Goal: Task Accomplishment & Management: Complete application form

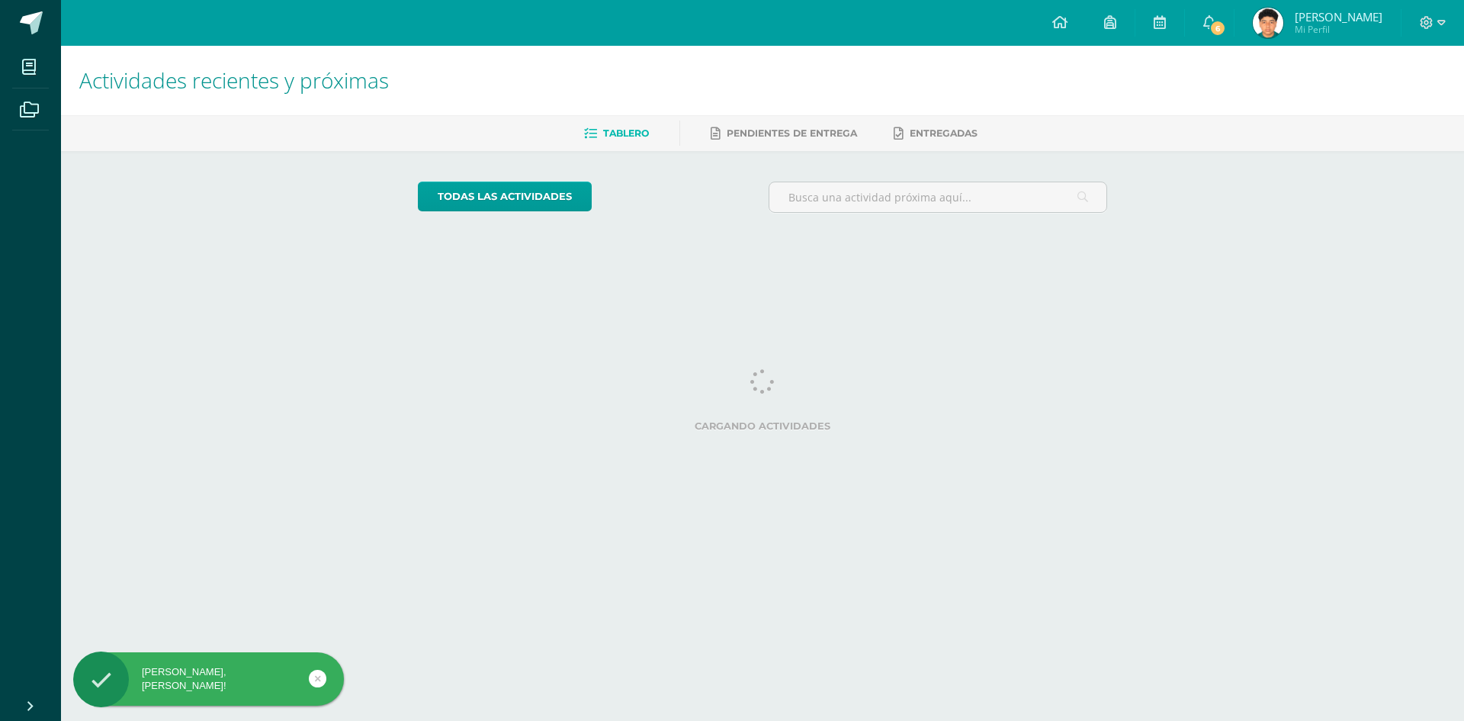
drag, startPoint x: 0, startPoint y: 0, endPoint x: 683, endPoint y: 331, distance: 759.3
click at [683, 255] on html "[PERSON_NAME], [PERSON_NAME]! Mis cursos Archivos Cerrar panel [DEMOGRAPHIC_DAT…" at bounding box center [732, 127] width 1464 height 255
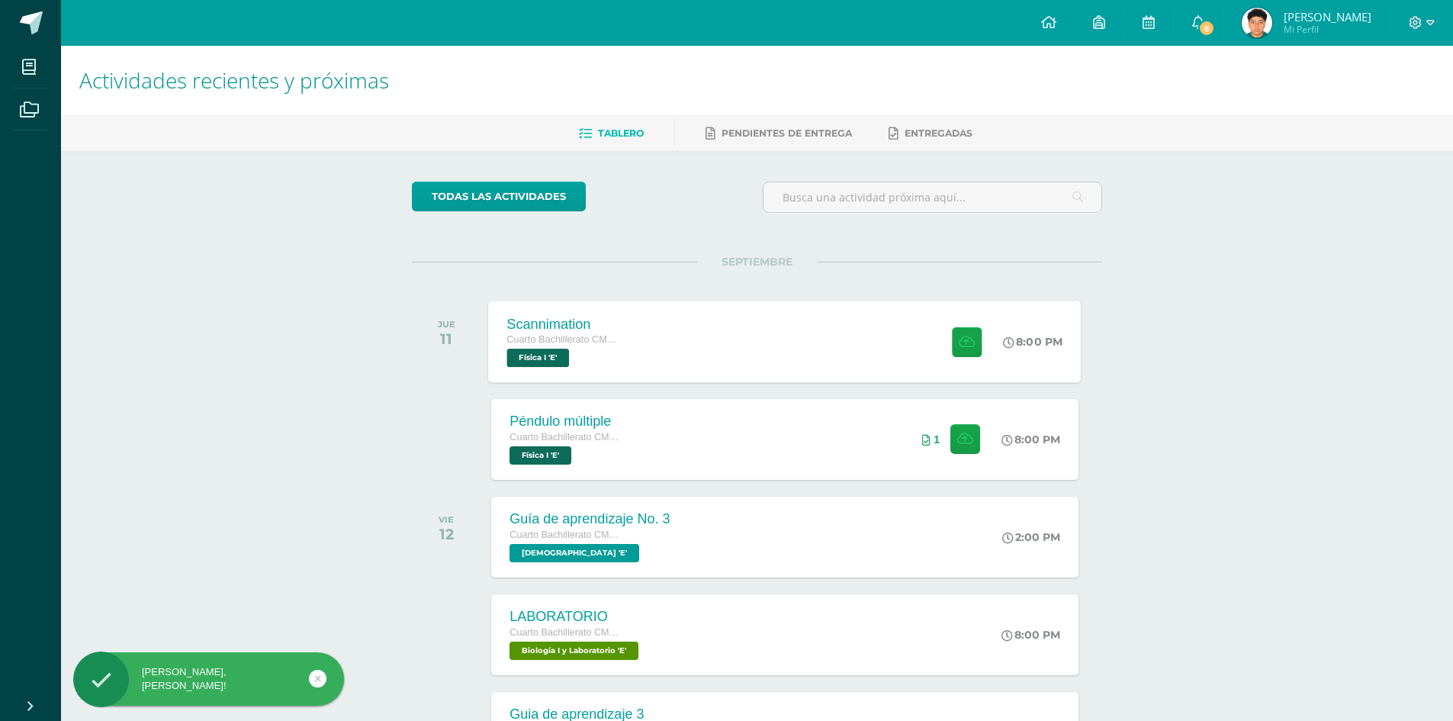
click at [664, 353] on div "Scannimation Cuarto Bachillerato CMP Bachillerato en CCLL con Orientación en Co…" at bounding box center [785, 341] width 593 height 82
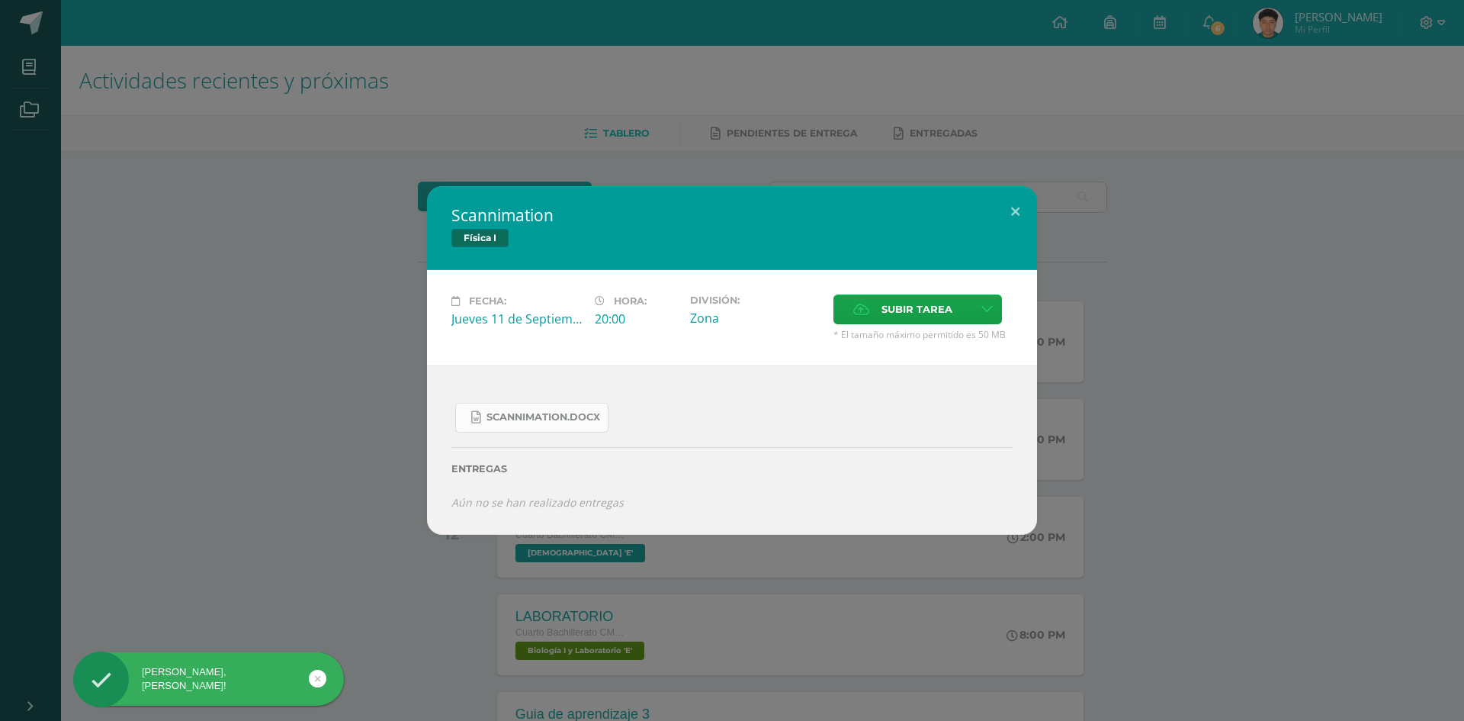
click at [548, 426] on link "Scannimation.docx" at bounding box center [531, 418] width 153 height 30
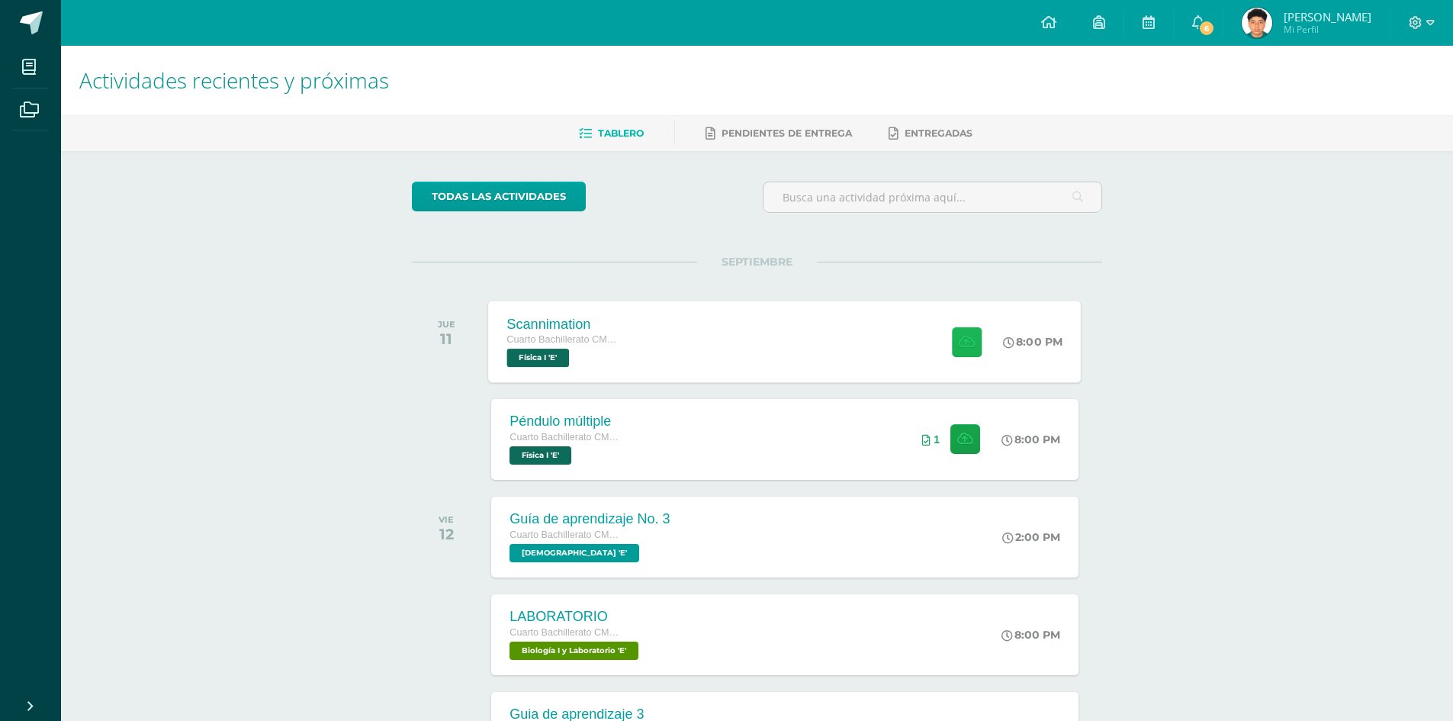
click at [969, 346] on icon at bounding box center [967, 341] width 16 height 13
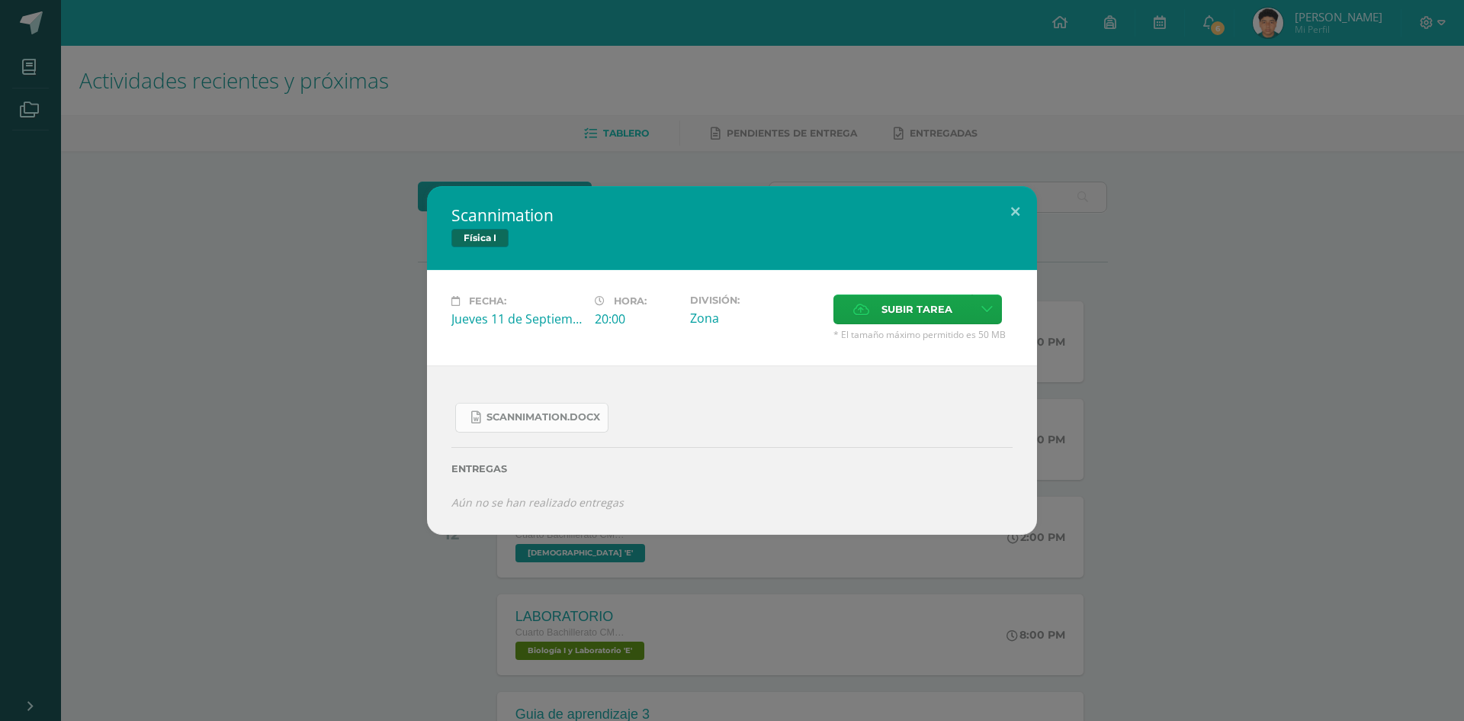
click at [548, 424] on link "Scannimation.docx" at bounding box center [531, 418] width 153 height 30
drag, startPoint x: 1383, startPoint y: 0, endPoint x: 1123, endPoint y: 381, distance: 460.9
click at [1123, 381] on div "Scannimation Física I Fecha: [DATE] Hora: 20:00 División: Zona Cancelar" at bounding box center [732, 360] width 1452 height 349
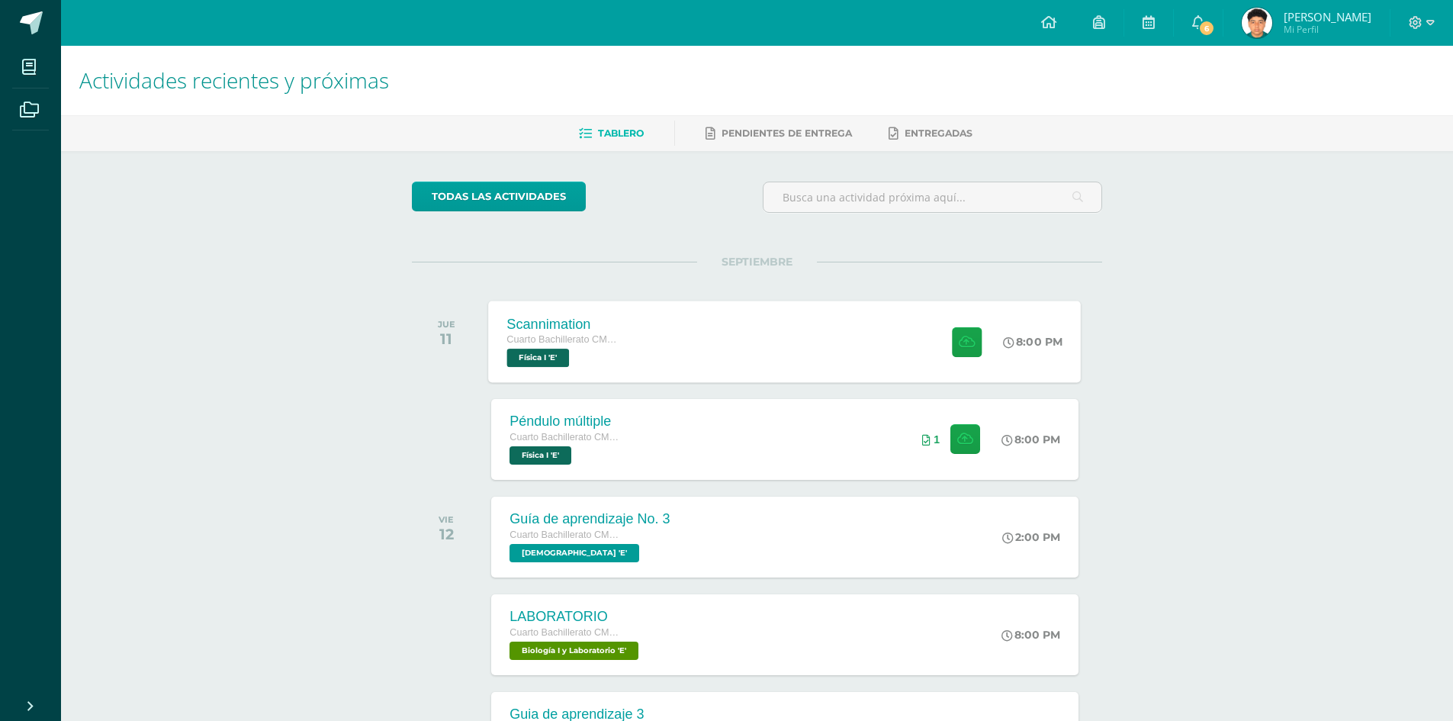
click at [554, 355] on span "Física I 'E'" at bounding box center [538, 358] width 63 height 18
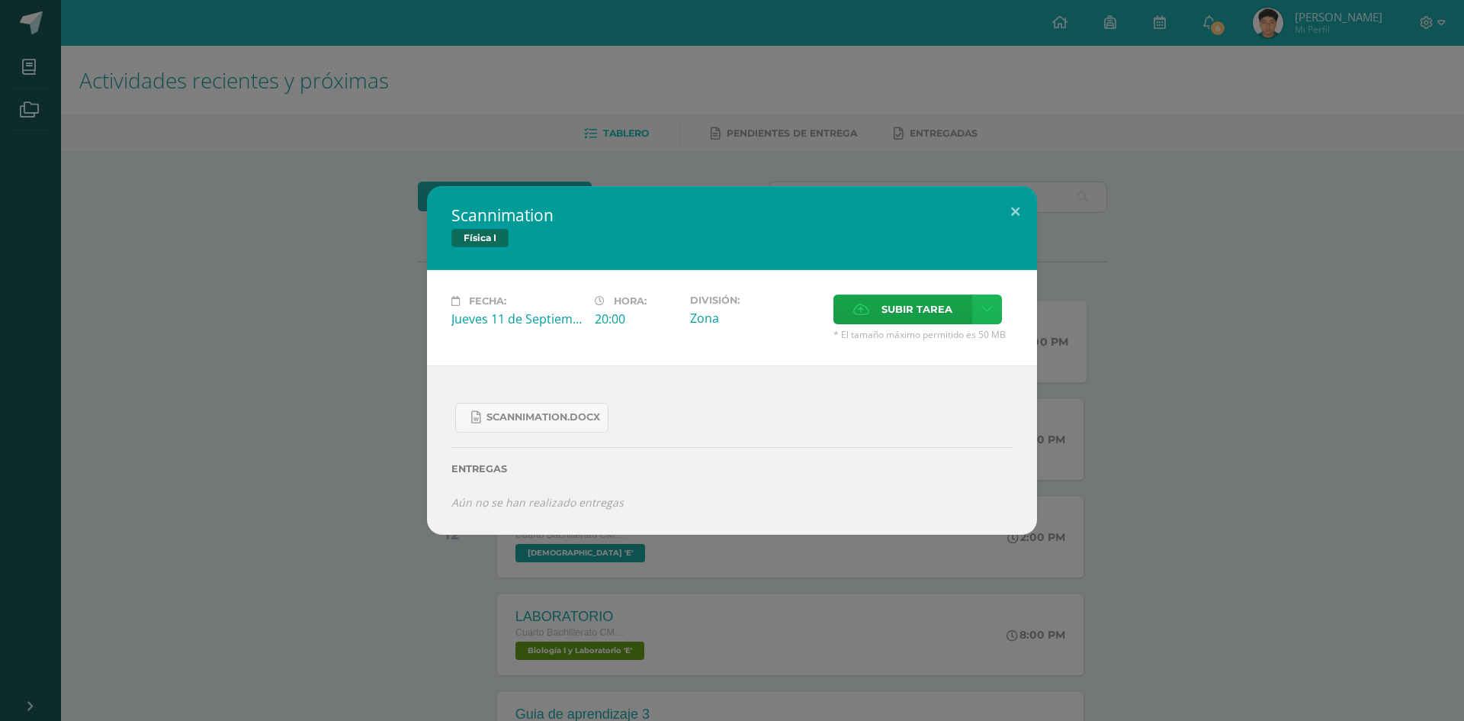
click at [976, 309] on link at bounding box center [987, 309] width 30 height 30
click at [950, 295] on span "Subir tarea" at bounding box center [917, 309] width 71 height 28
click at [0, 0] on input "Subir tarea" at bounding box center [0, 0] width 0 height 0
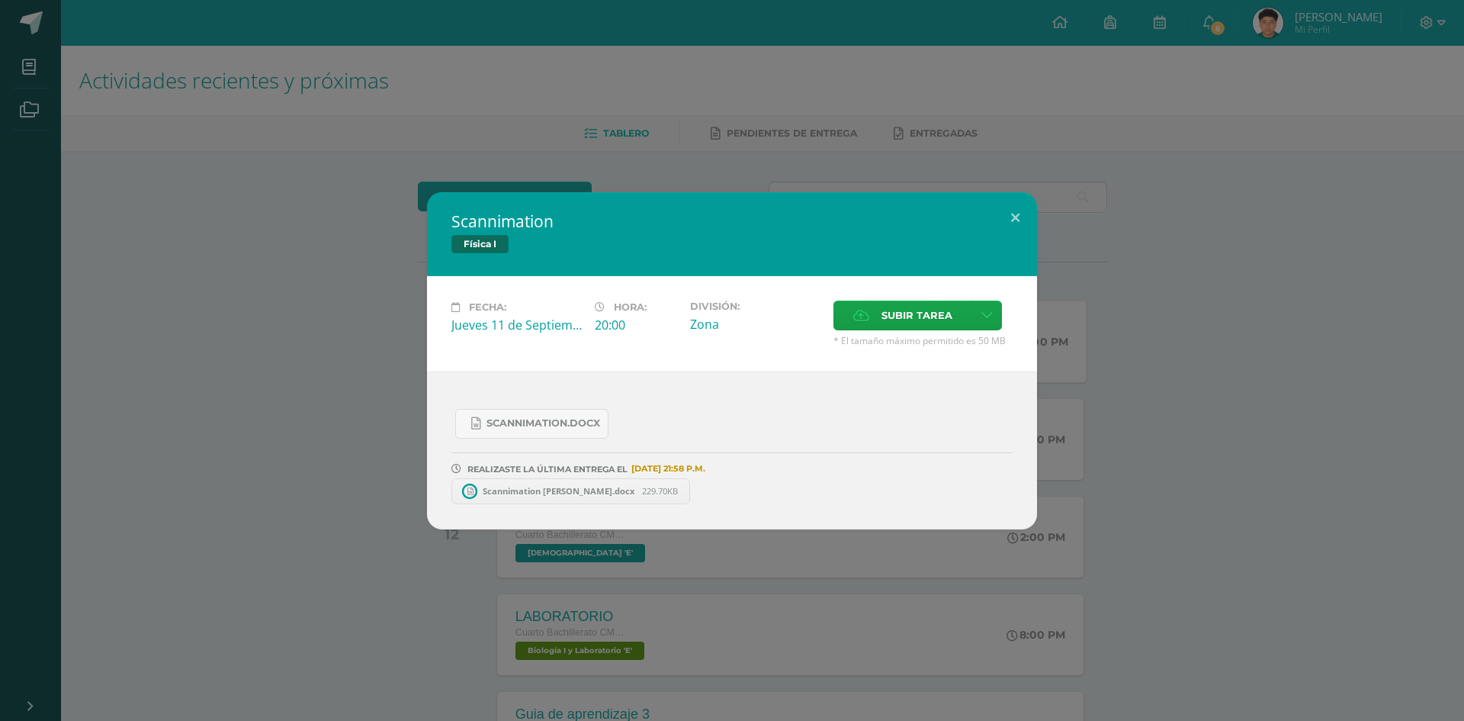
click at [538, 496] on span "Scannimation marvin fisica.docx" at bounding box center [558, 490] width 167 height 11
click at [1008, 217] on button at bounding box center [1015, 218] width 43 height 52
